Goal: Find specific page/section

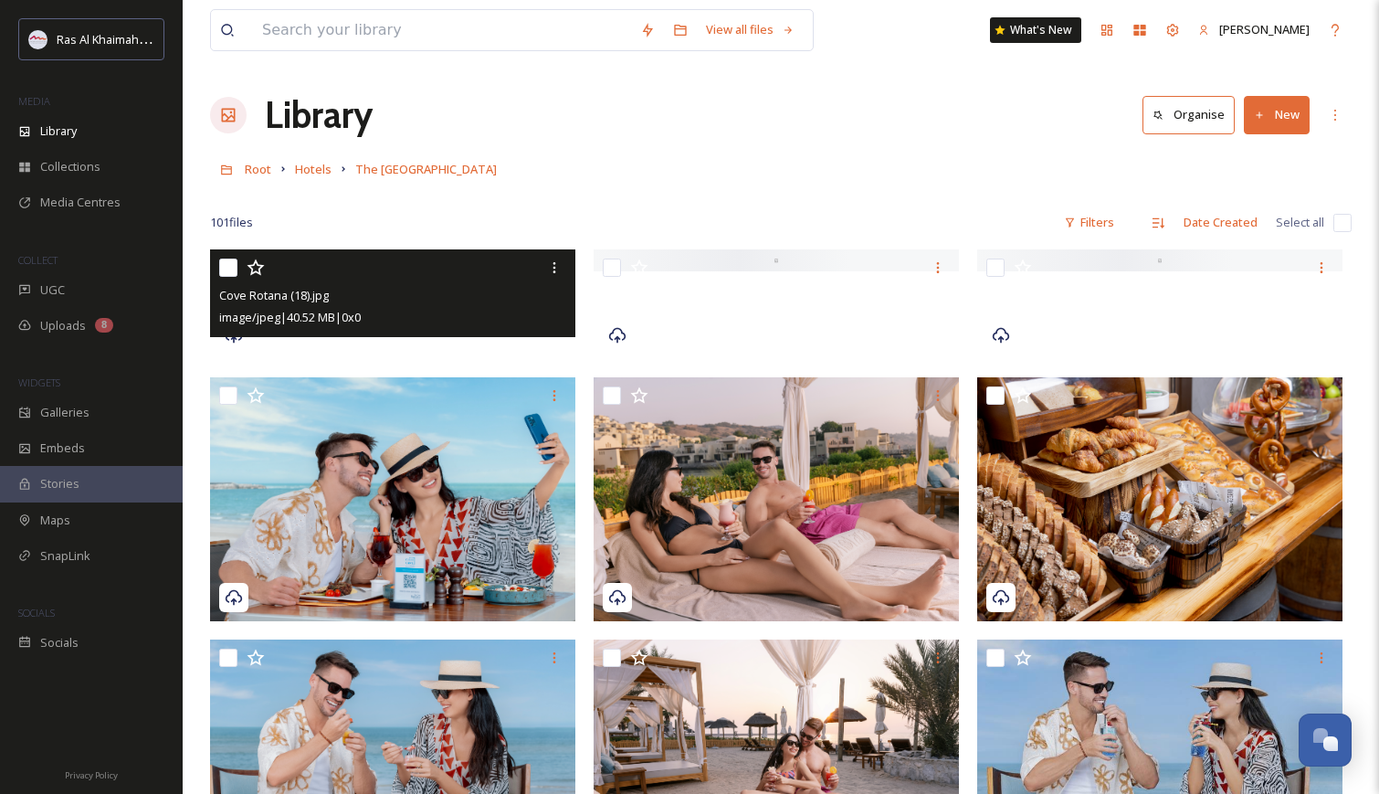
click at [441, 271] on div at bounding box center [392, 260] width 365 height 22
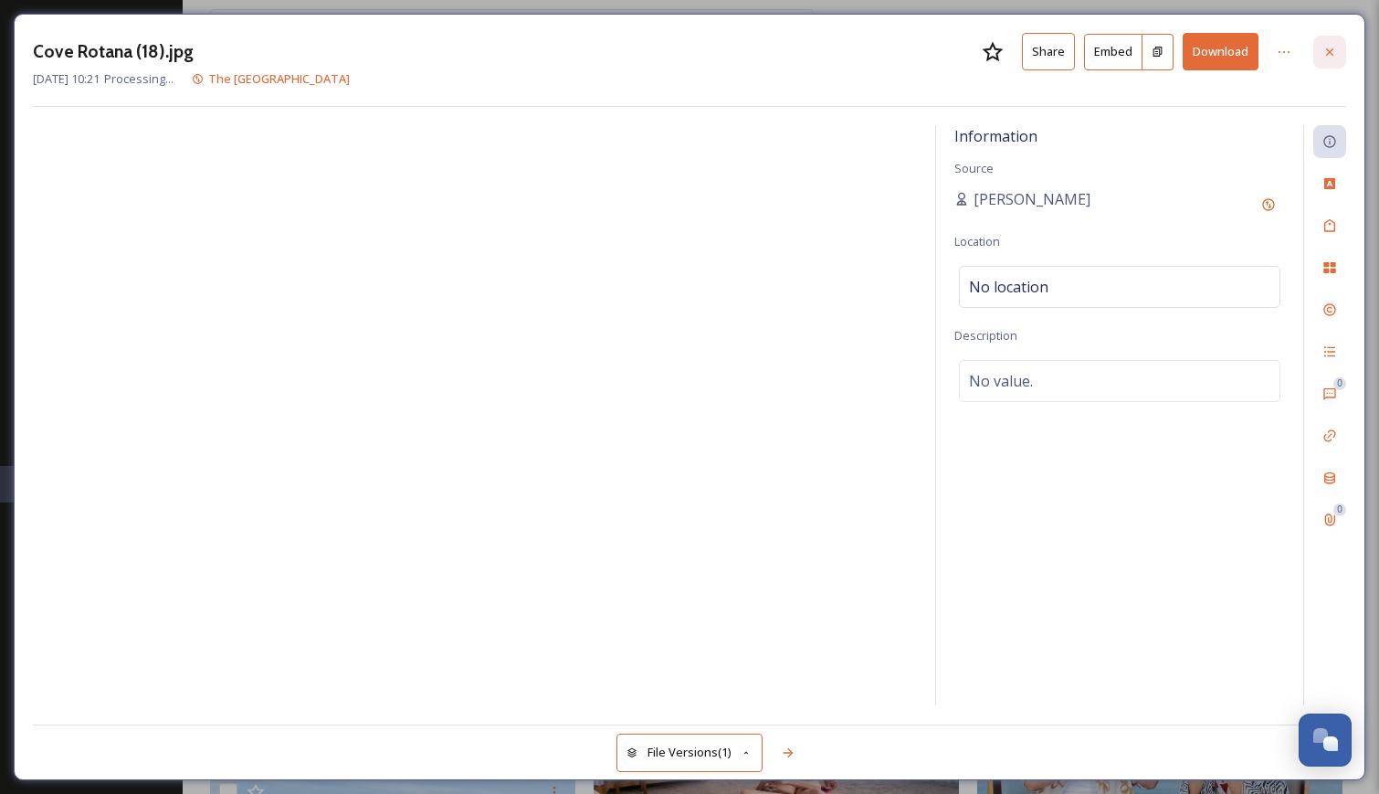
click at [1333, 52] on icon at bounding box center [1330, 52] width 15 height 15
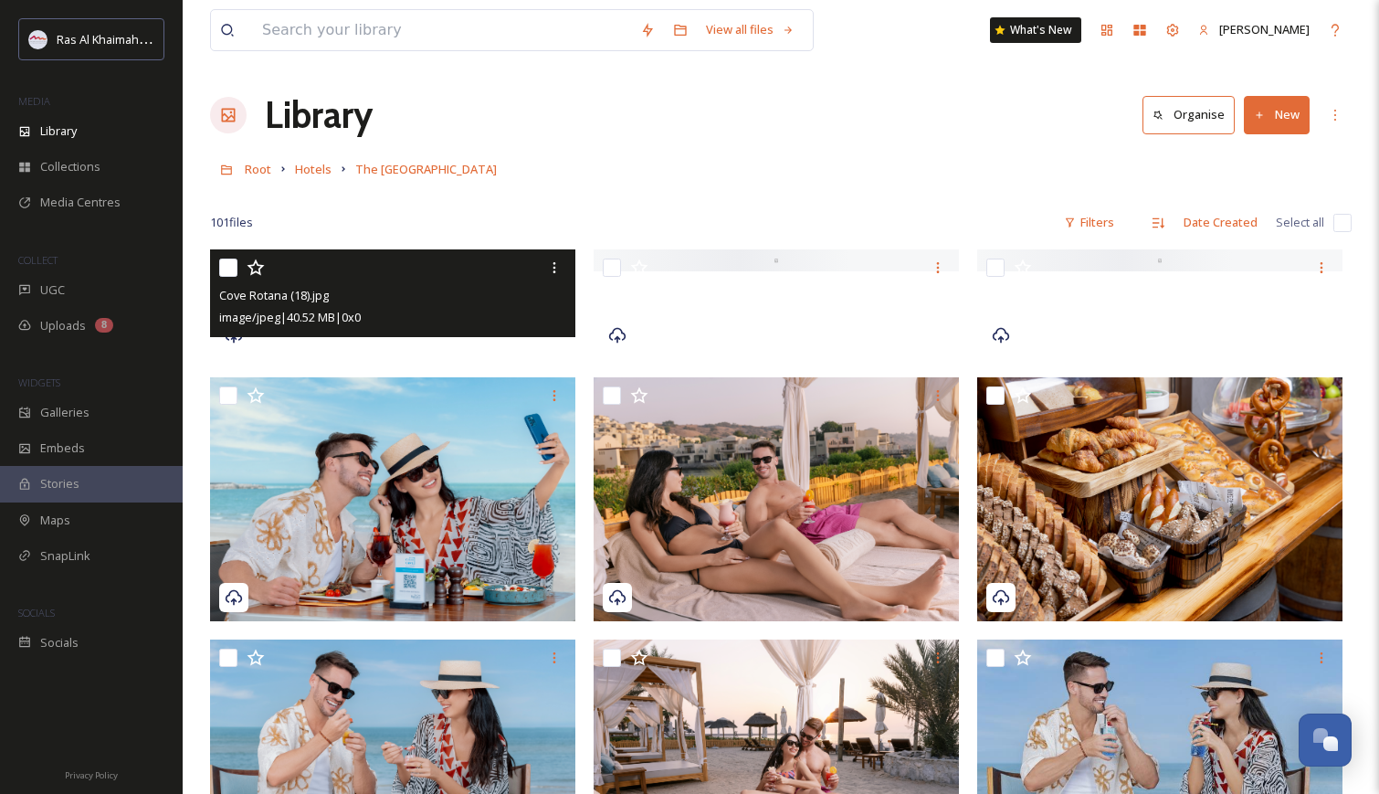
click at [858, 105] on div "Library Organise New" at bounding box center [781, 115] width 1142 height 55
